Goal: Transaction & Acquisition: Purchase product/service

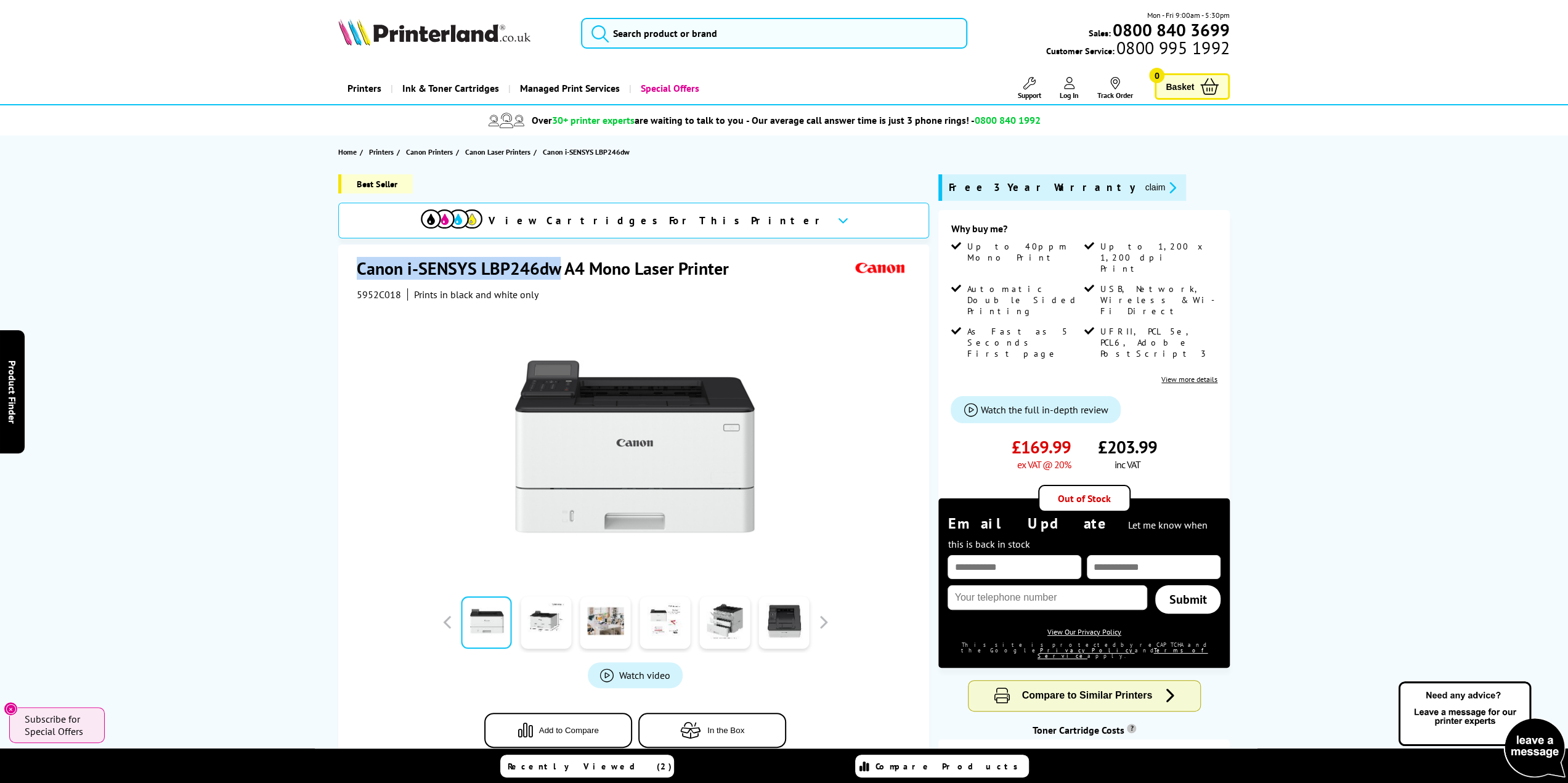
drag, startPoint x: 357, startPoint y: 268, endPoint x: 558, endPoint y: 270, distance: 201.0
click at [558, 270] on h1 "Canon i-SENSYS LBP246dw A4 Mono Laser Printer" at bounding box center [548, 268] width 385 height 22
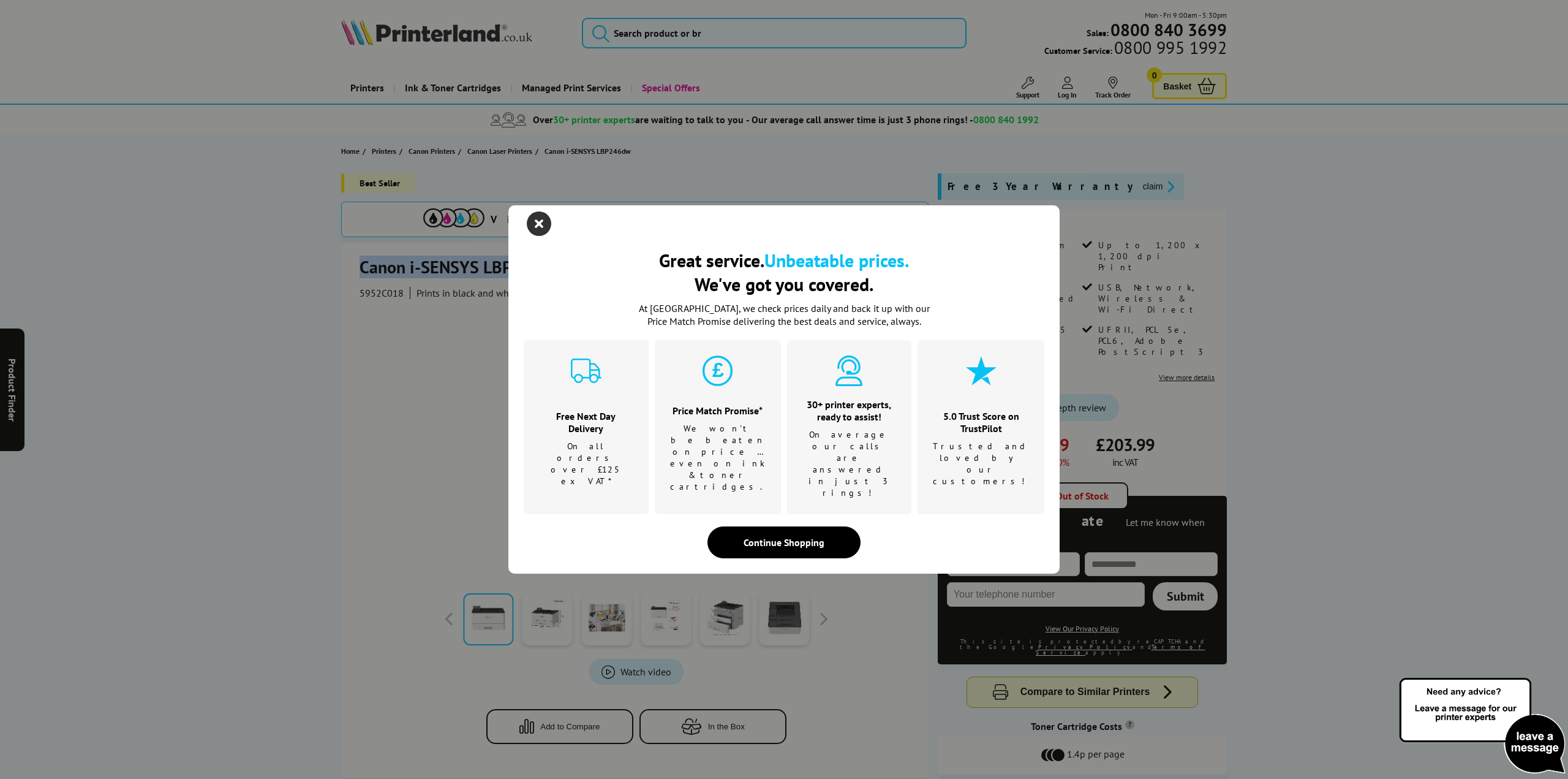
click at [538, 236] on icon "close modal" at bounding box center [539, 223] width 25 height 25
